Goal: Ask a question: Seek information or help from site administrators or community

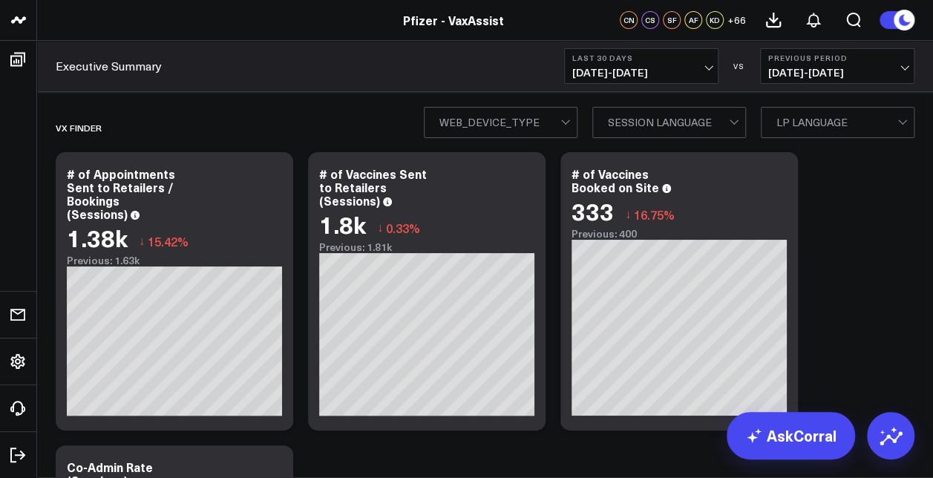
click at [677, 58] on b "Last 30 Days" at bounding box center [641, 57] width 138 height 9
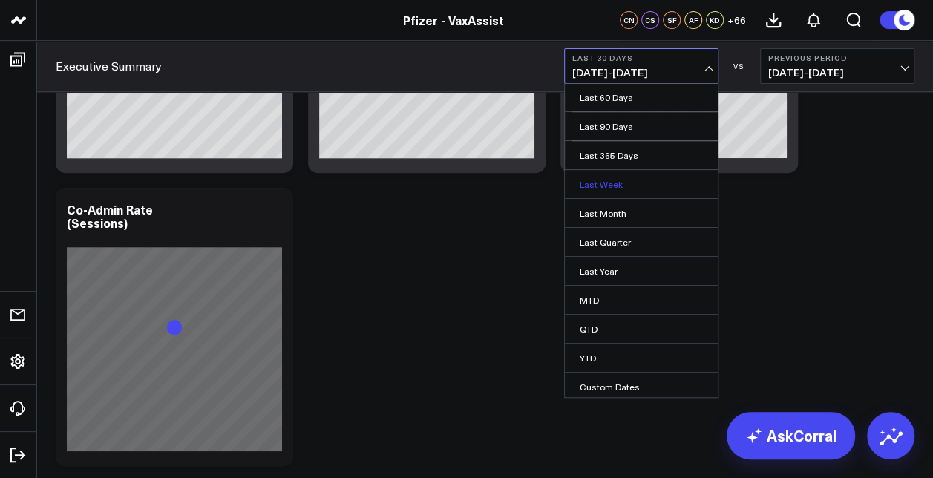
scroll to position [272, 0]
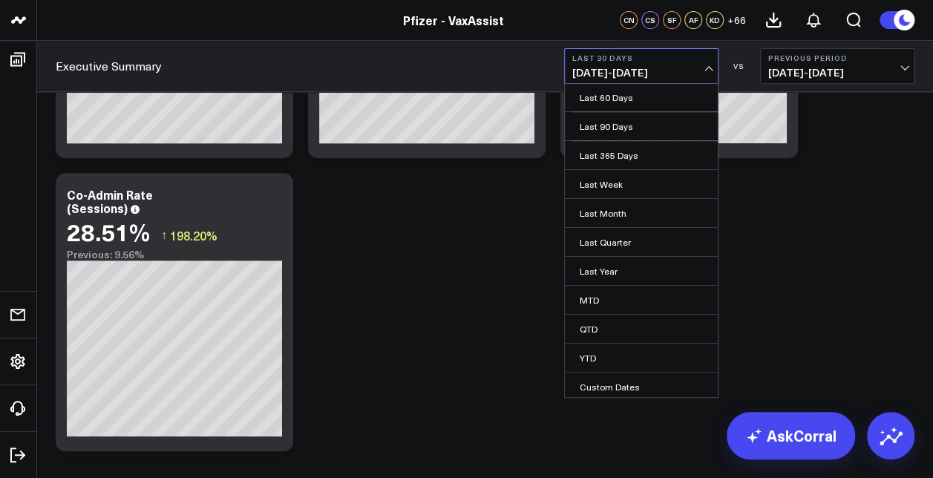
click at [866, 78] on span "06/20/25 - 07/19/25" at bounding box center [837, 73] width 138 height 12
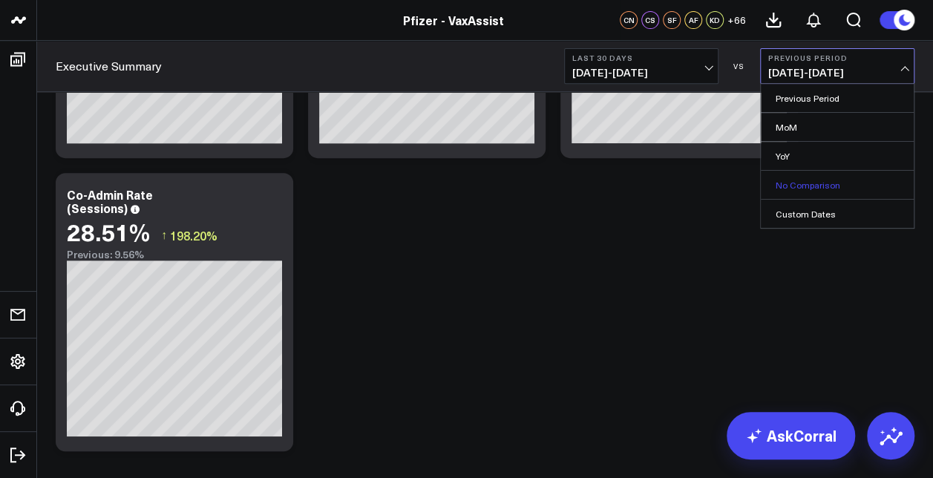
click at [809, 188] on link "No Comparison" at bounding box center [836, 185] width 153 height 28
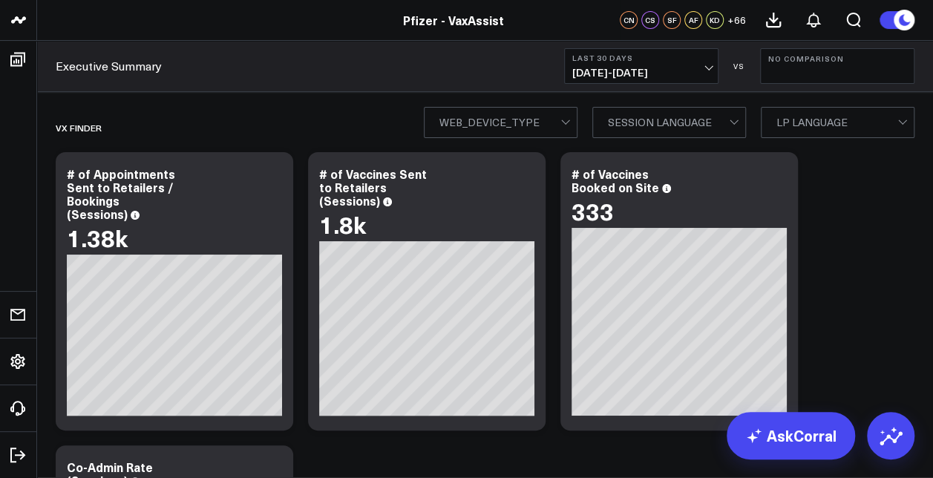
click at [637, 73] on span "07/20/25 - 08/18/25" at bounding box center [641, 73] width 138 height 12
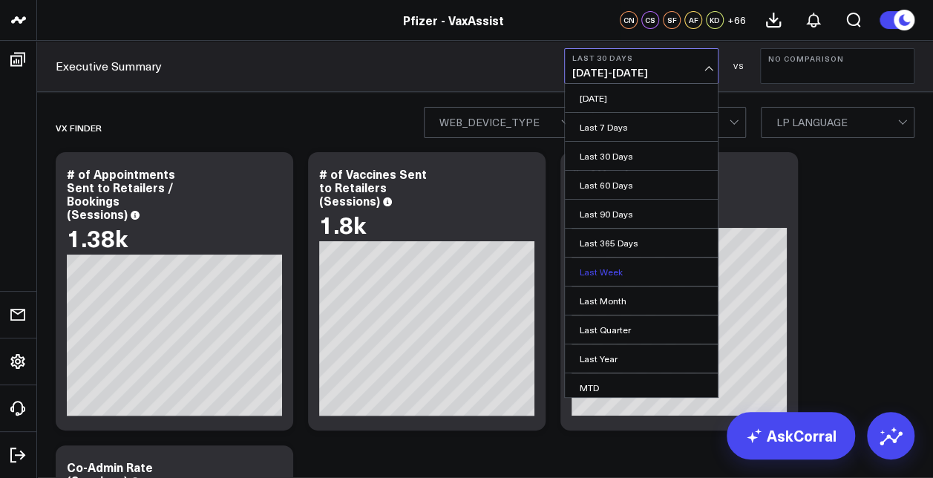
scroll to position [88, 0]
click at [611, 381] on link "Custom Dates" at bounding box center [641, 386] width 153 height 28
select select "7"
select select "2025"
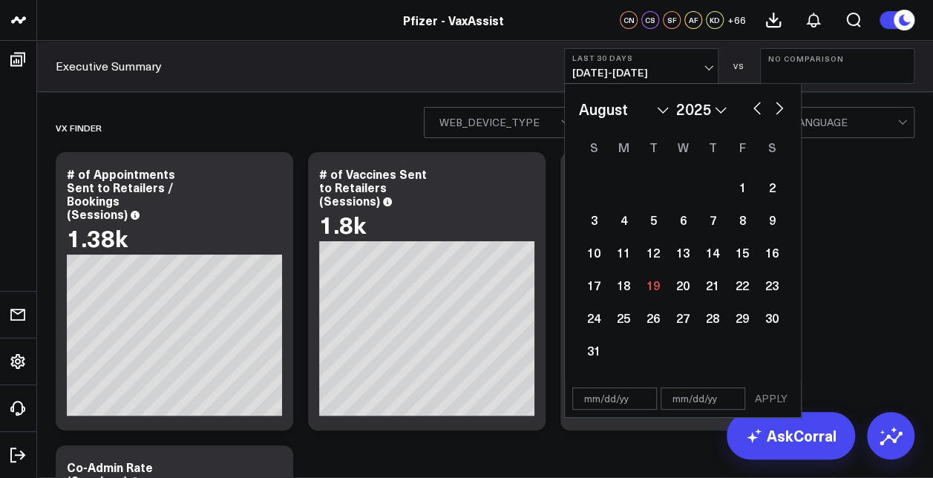
click at [614, 108] on select "January February March April May June July August September October November De…" at bounding box center [624, 109] width 90 height 22
select select "6"
select select "2025"
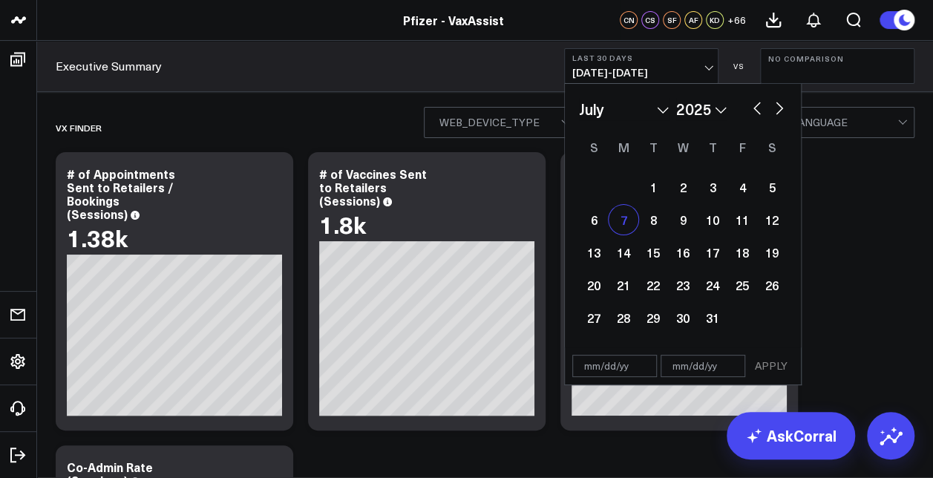
click at [619, 227] on div "7" at bounding box center [623, 220] width 30 height 30
type input "[DATE]"
select select "6"
select select "2025"
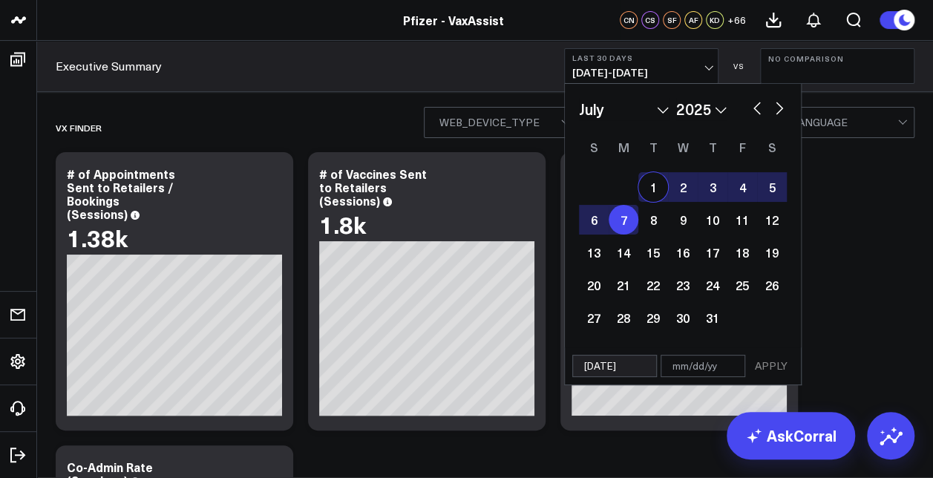
click at [780, 111] on button "button" at bounding box center [779, 107] width 15 height 18
select select "7"
select select "2025"
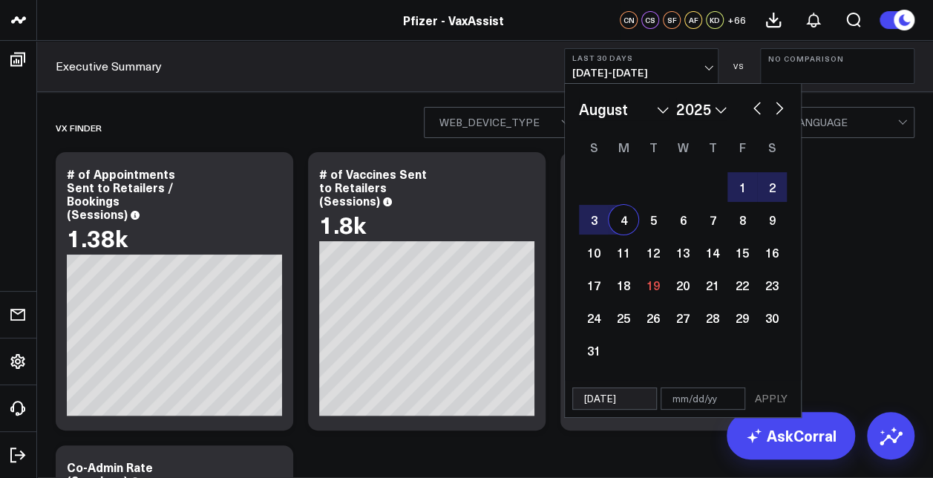
click at [620, 220] on div "4" at bounding box center [623, 220] width 30 height 30
type input "[DATE]"
select select "7"
select select "2025"
click at [770, 390] on button "APPLY" at bounding box center [771, 398] width 45 height 22
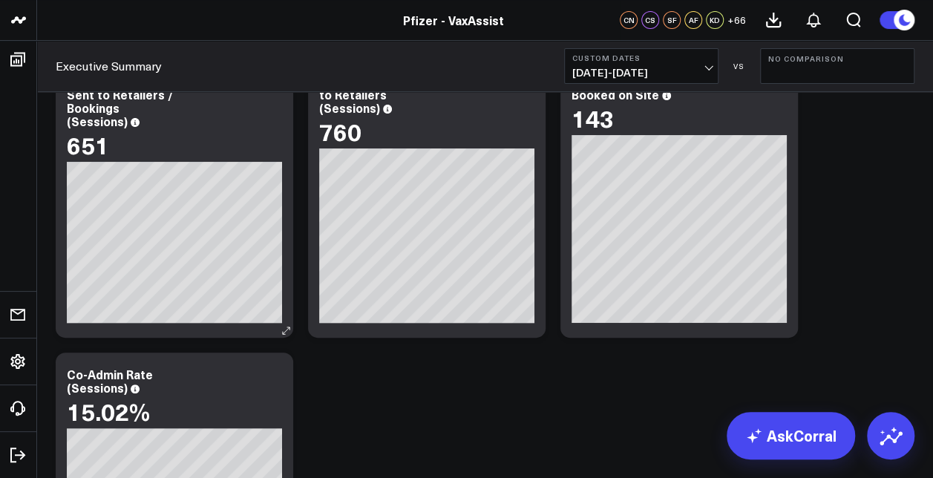
scroll to position [93, 0]
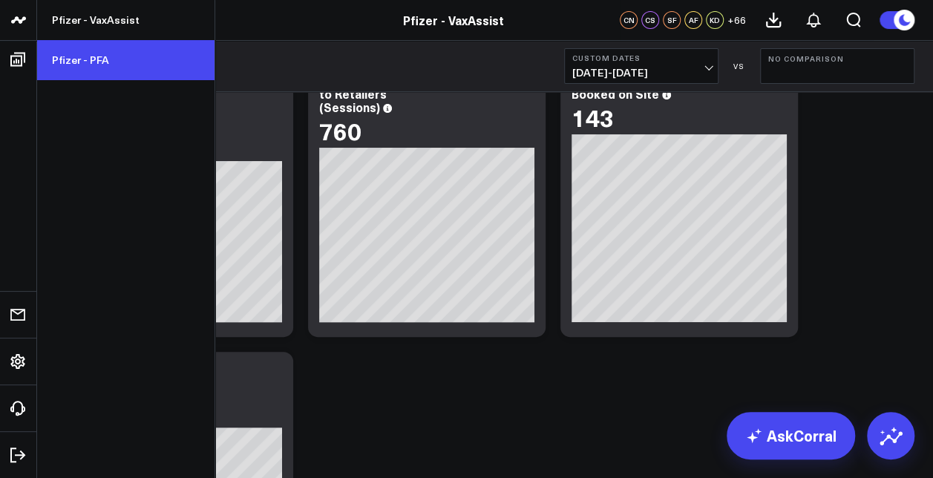
click at [106, 59] on link "Pfizer - PFA" at bounding box center [125, 60] width 177 height 40
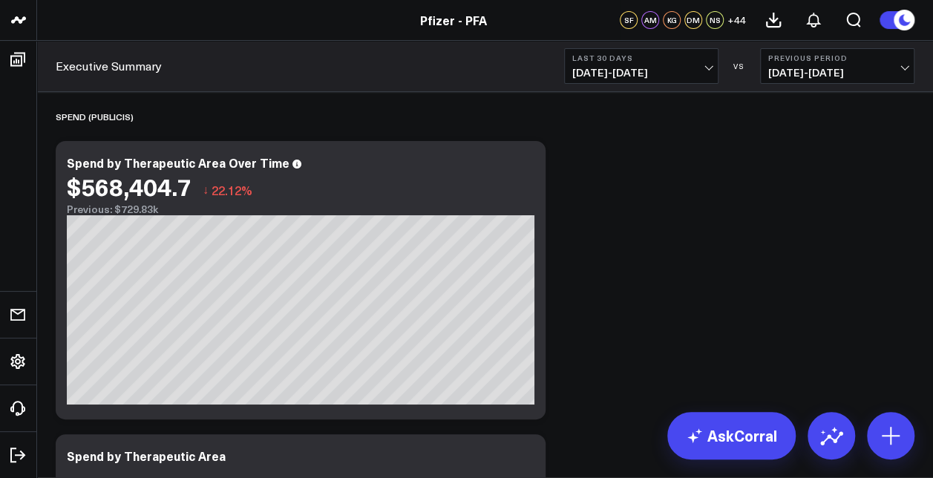
click at [837, 67] on span "06/20/25 - 07/19/25" at bounding box center [837, 73] width 138 height 12
click at [812, 179] on link "No Comparison" at bounding box center [836, 185] width 153 height 28
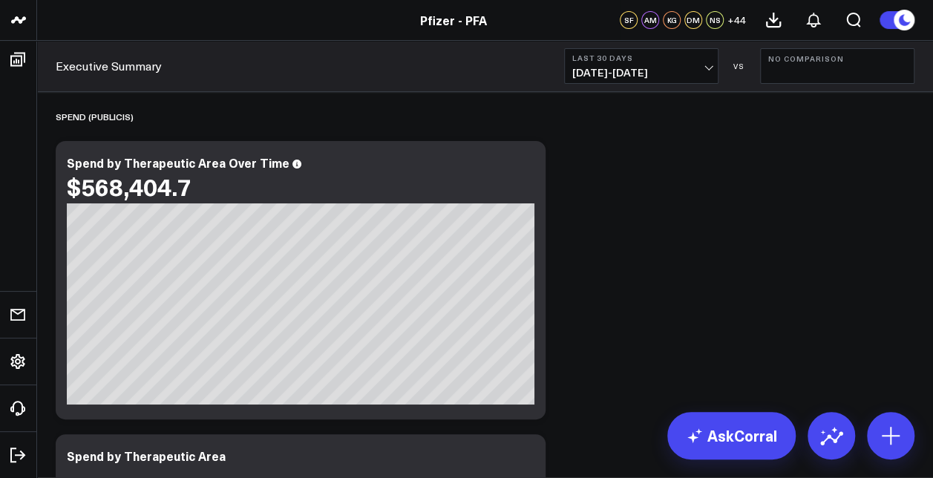
click at [628, 70] on span "07/20/25 - 08/18/25" at bounding box center [641, 73] width 138 height 12
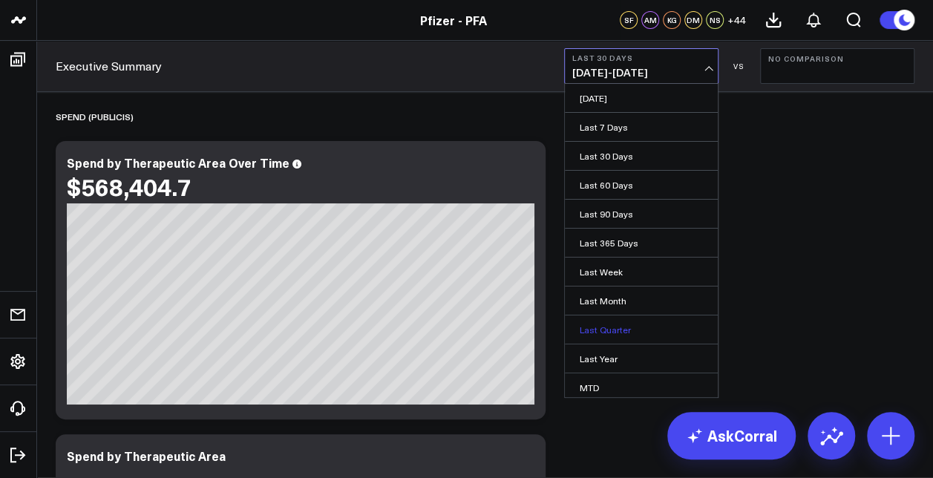
scroll to position [88, 0]
click at [613, 377] on link "Custom Dates" at bounding box center [641, 386] width 153 height 28
select select "7"
select select "2025"
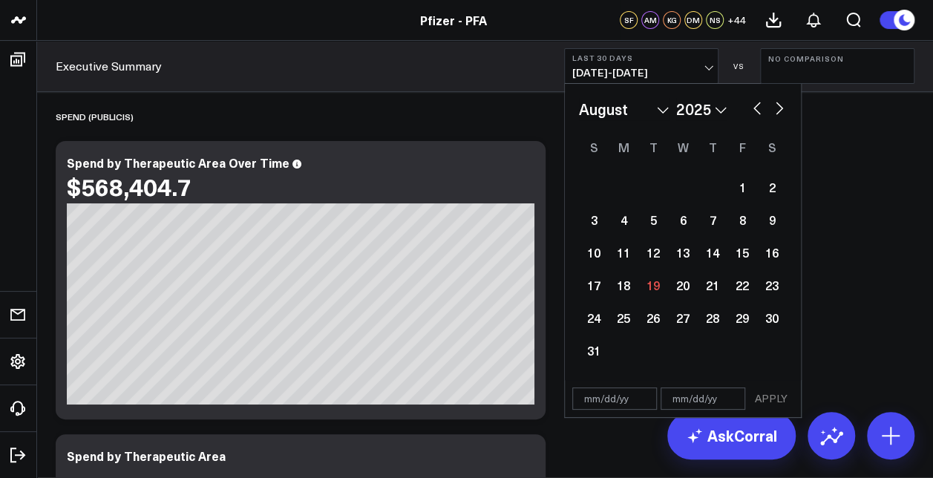
click at [754, 110] on button "button" at bounding box center [756, 107] width 15 height 18
select select "6"
select select "2025"
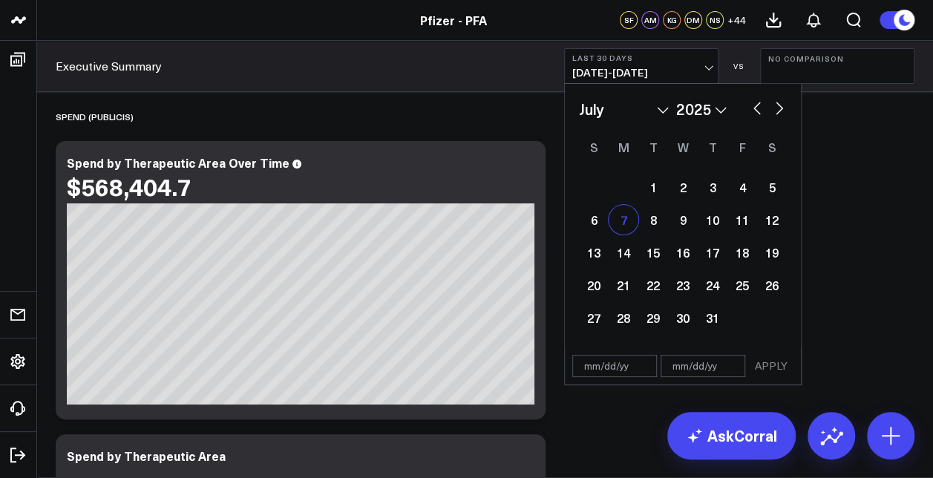
click at [625, 221] on div "7" at bounding box center [623, 220] width 30 height 30
type input "[DATE]"
select select "6"
select select "2025"
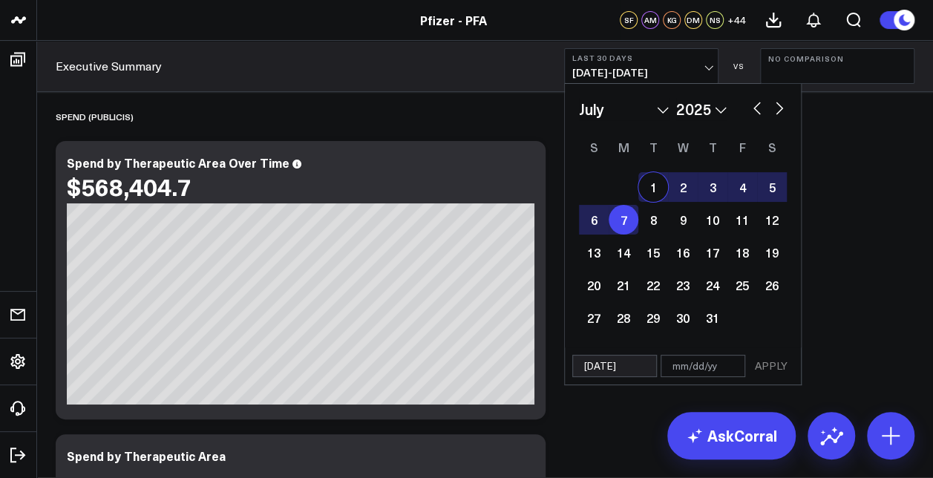
click at [782, 107] on button "button" at bounding box center [779, 107] width 15 height 18
select select "7"
select select "2025"
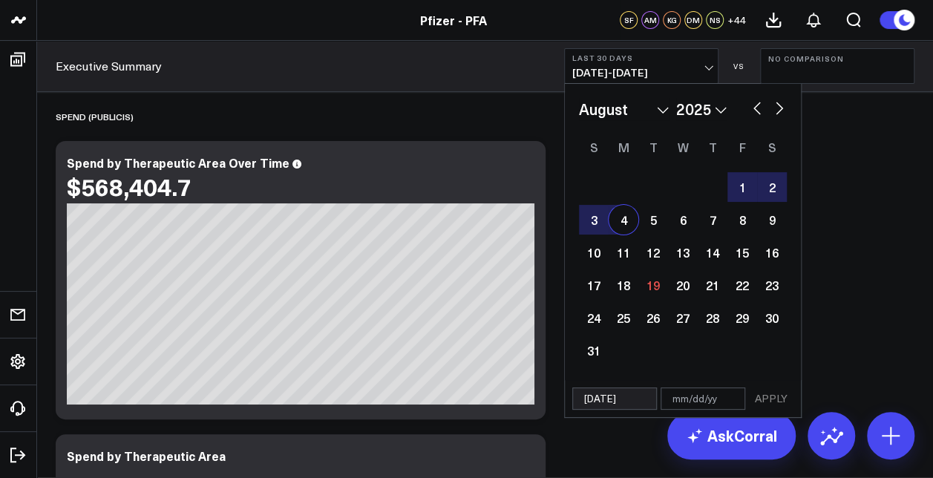
click at [618, 218] on div "4" at bounding box center [623, 220] width 30 height 30
type input "[DATE]"
select select "7"
select select "2025"
click at [762, 395] on button "APPLY" at bounding box center [771, 398] width 45 height 22
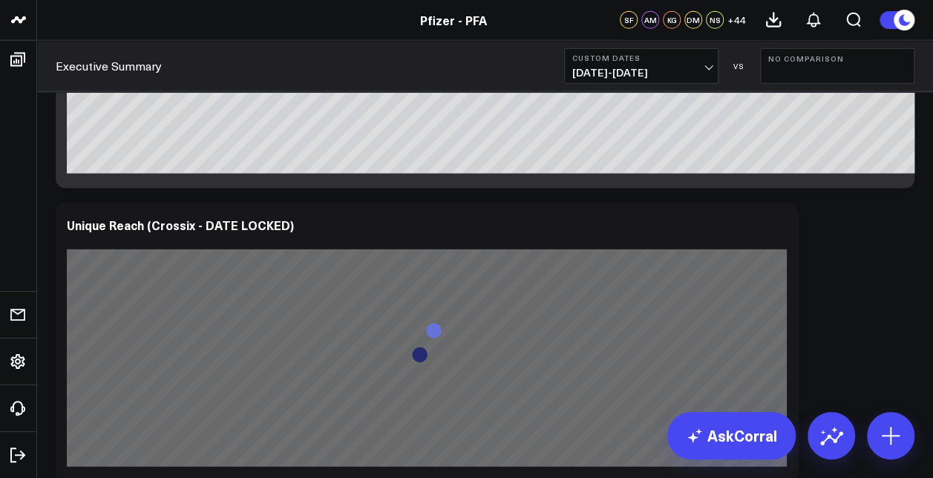
scroll to position [1812, 0]
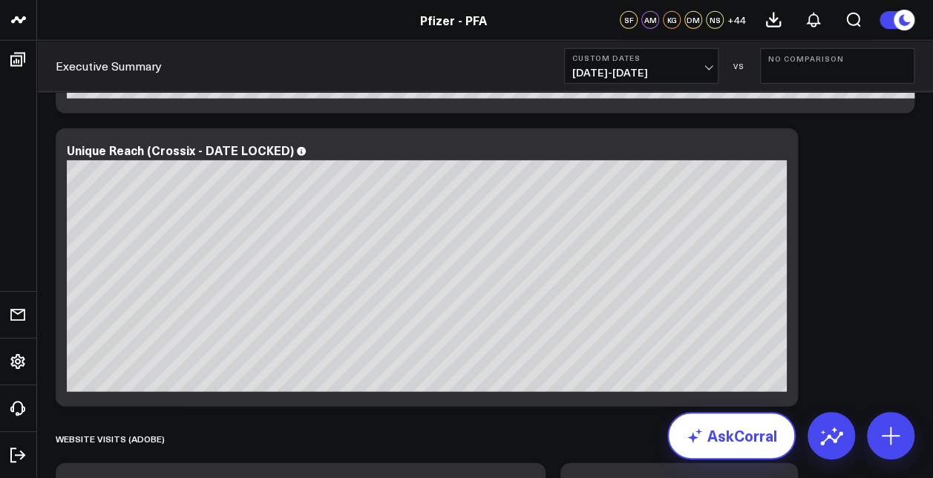
click at [730, 438] on link "AskCorral" at bounding box center [731, 435] width 128 height 47
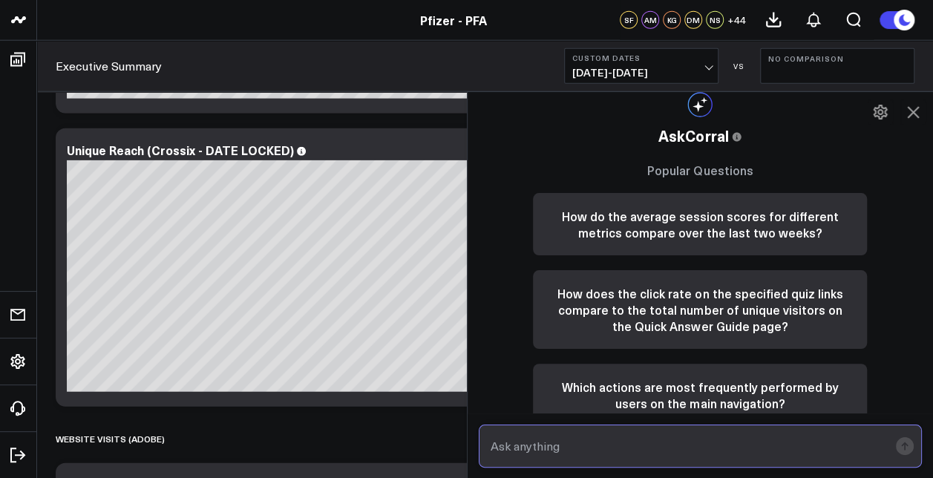
click at [533, 455] on input "text" at bounding box center [688, 446] width 402 height 27
click at [616, 449] on input "what are the total visits for Pfizer For All?" at bounding box center [688, 446] width 402 height 27
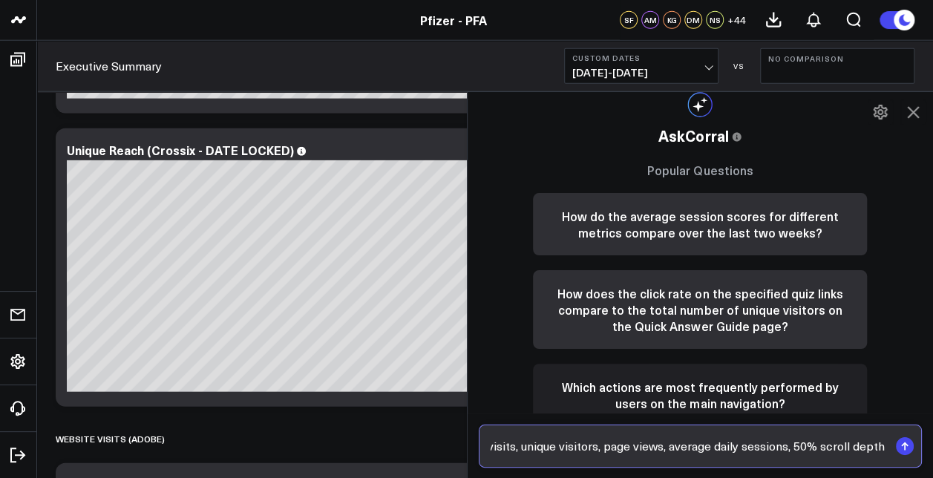
scroll to position [0, 105]
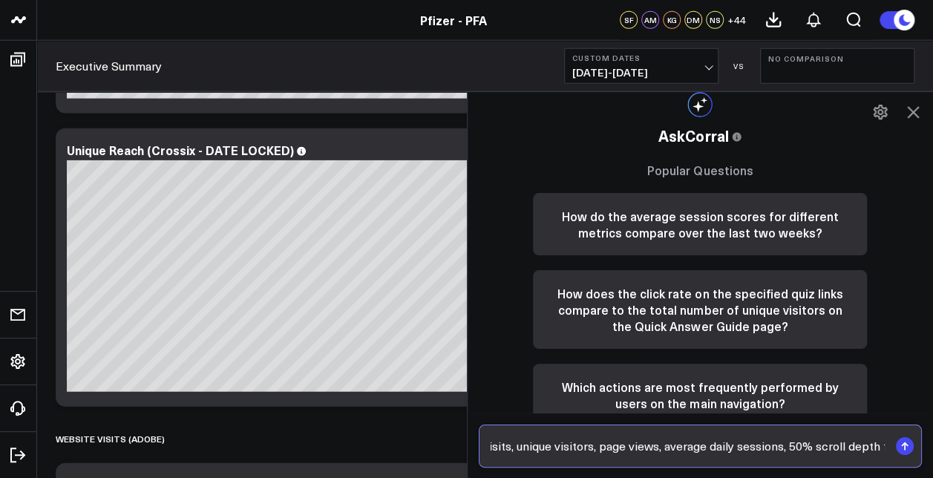
click at [557, 453] on input "what are the total visits, unique visitors, page views, average daily sessions,…" at bounding box center [688, 446] width 402 height 27
type input "what are the total visits, unique visitors, page views, average daily sessions,…"
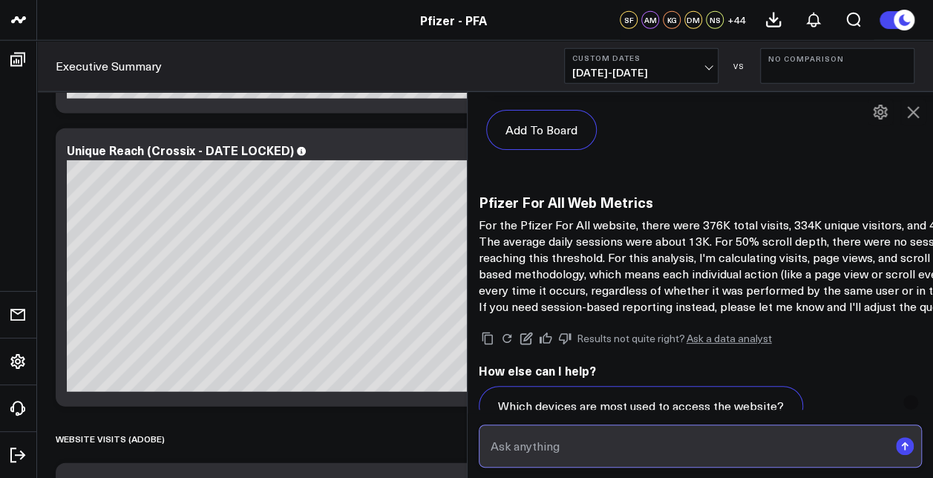
scroll to position [812, 0]
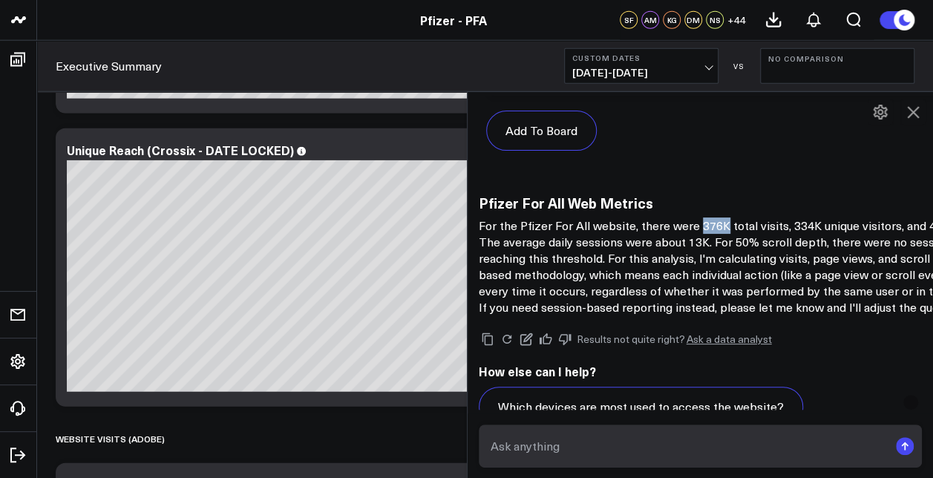
drag, startPoint x: 698, startPoint y: 227, endPoint x: 726, endPoint y: 227, distance: 27.4
click at [726, 227] on p "For the Pfizer For All website, there were 376K total visits, 334K unique visit…" at bounding box center [756, 266] width 556 height 98
copy p "376K"
click at [519, 242] on p "For the Pfizer For All website, there were 376K total visits, 334K unique visit…" at bounding box center [756, 266] width 556 height 98
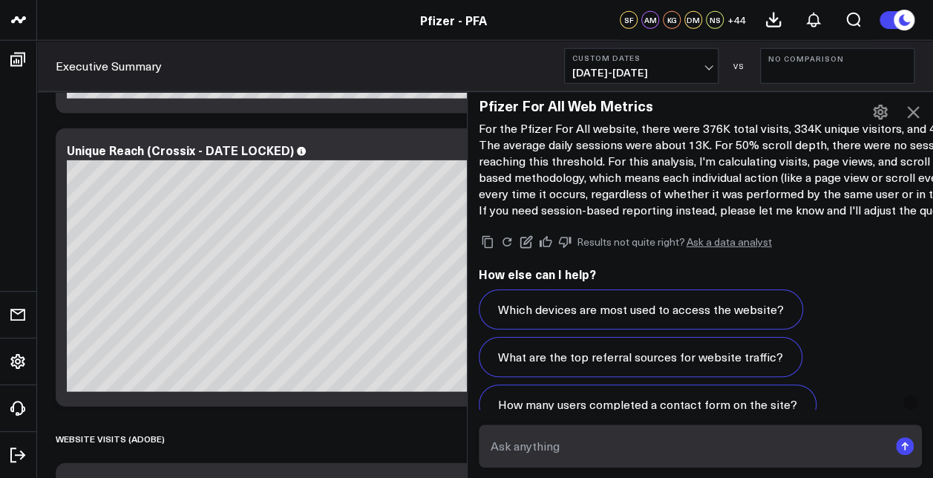
scroll to position [948, 0]
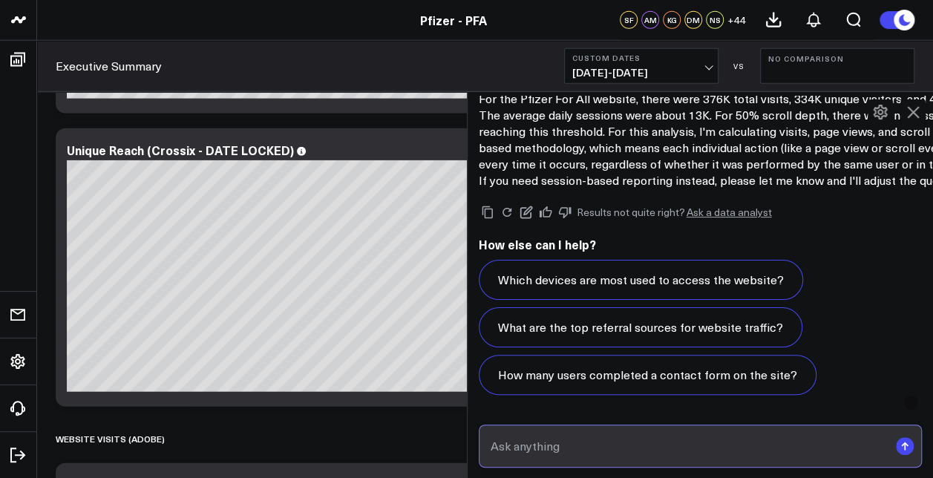
click at [540, 448] on input "text" at bounding box center [688, 446] width 402 height 27
type input "scroll depth for Pfizer for ALL"
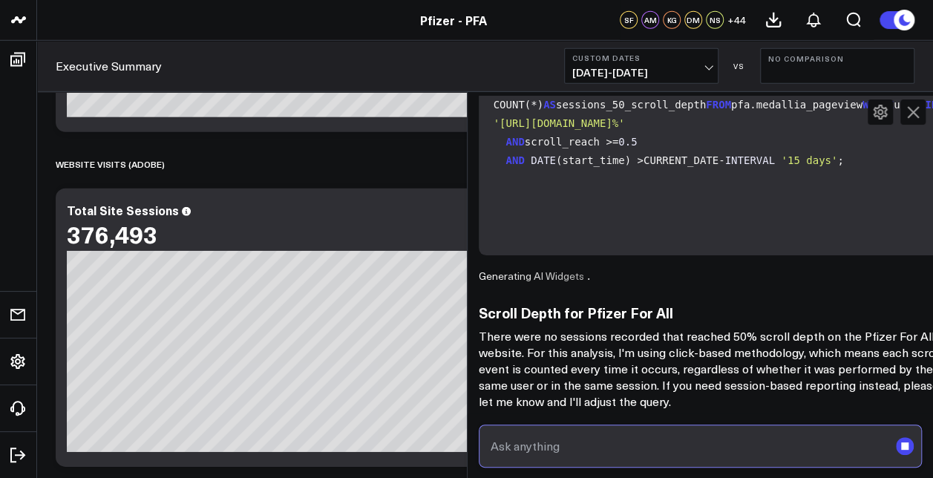
scroll to position [2124, 0]
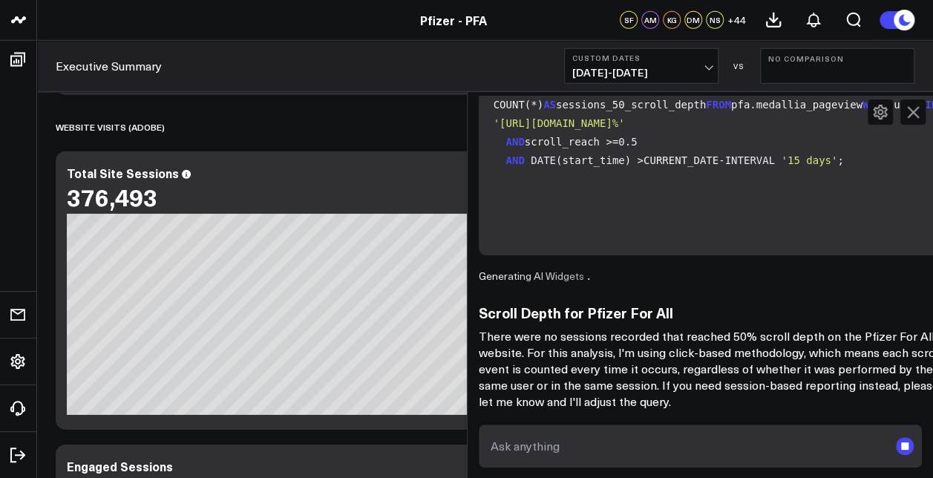
click at [921, 109] on icon at bounding box center [913, 112] width 18 height 18
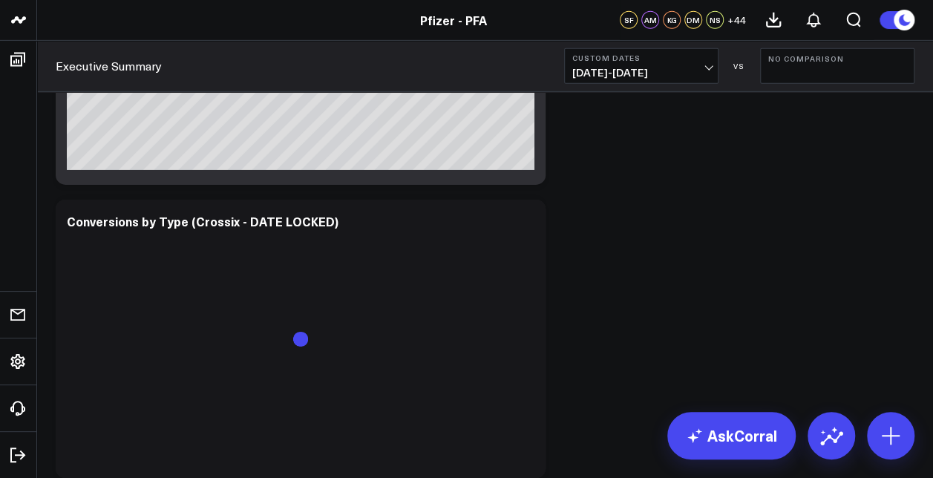
scroll to position [5227, 0]
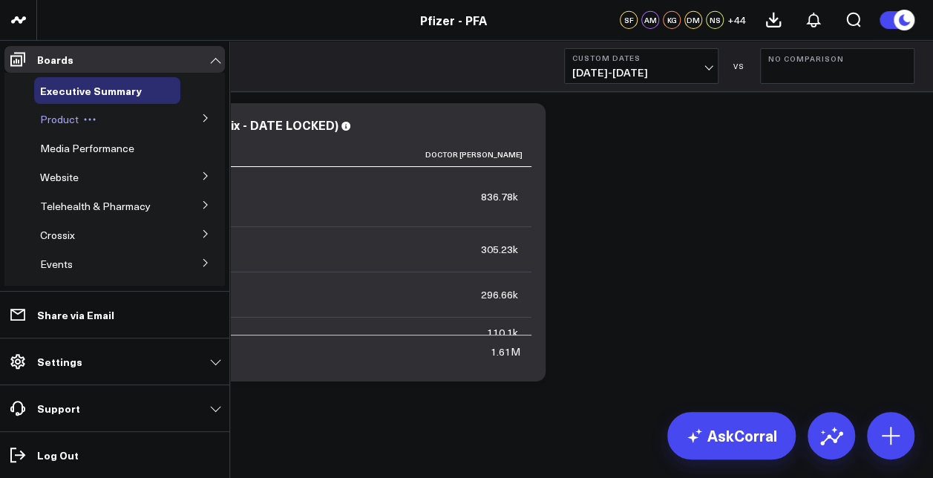
click at [169, 123] on div "Product" at bounding box center [107, 119] width 146 height 27
click at [192, 174] on button at bounding box center [205, 175] width 39 height 22
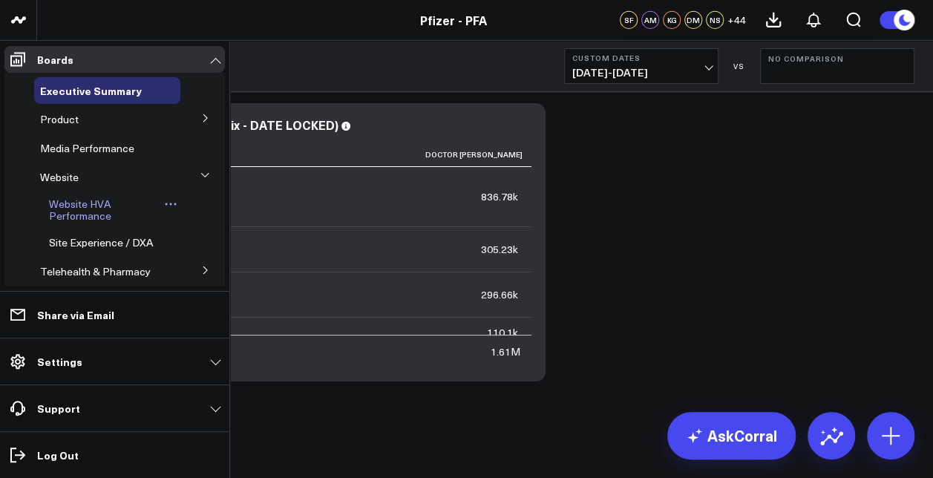
scroll to position [45, 0]
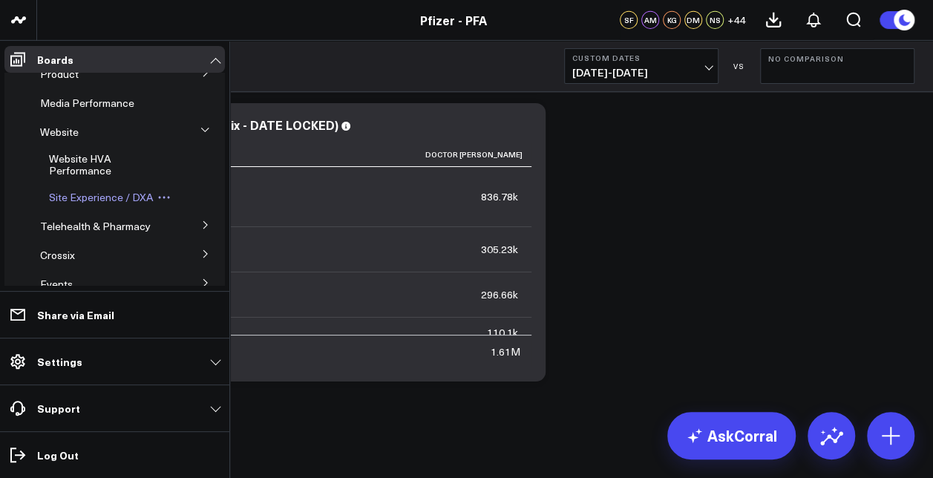
click at [88, 203] on link "Site Experience / DXA" at bounding box center [101, 197] width 104 height 12
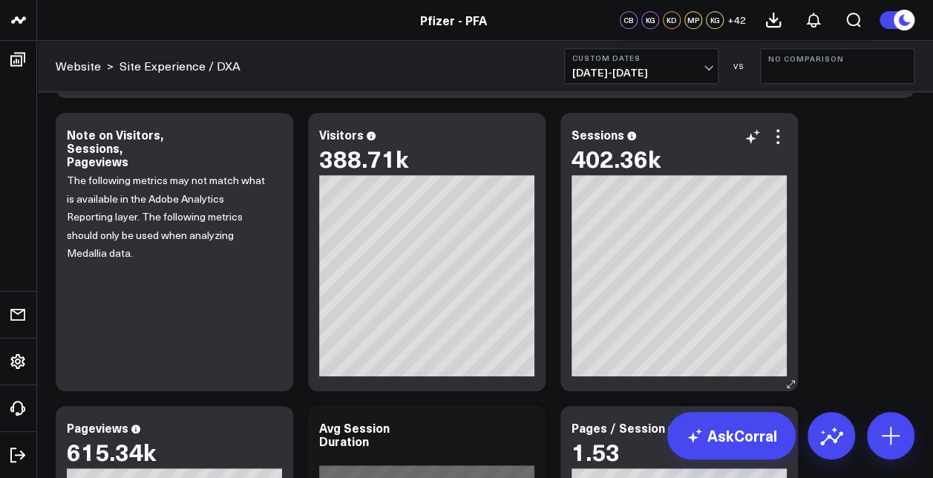
scroll to position [3456, 0]
